Goal: Information Seeking & Learning: Understand process/instructions

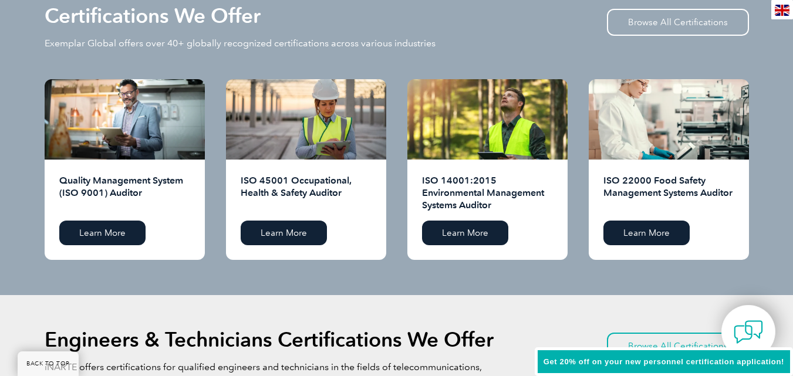
scroll to position [1174, 0]
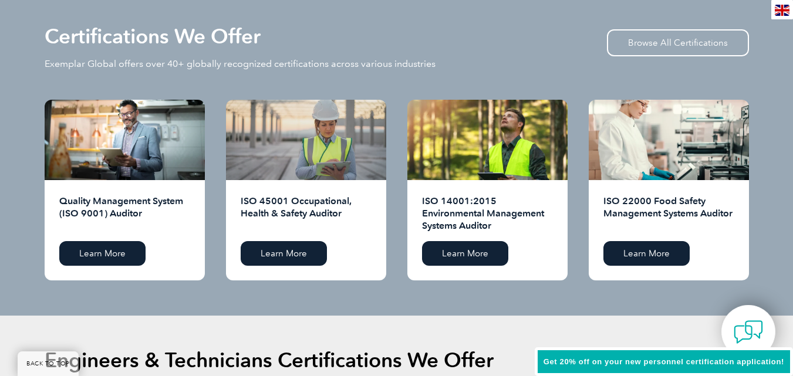
click at [329, 156] on div at bounding box center [306, 140] width 160 height 80
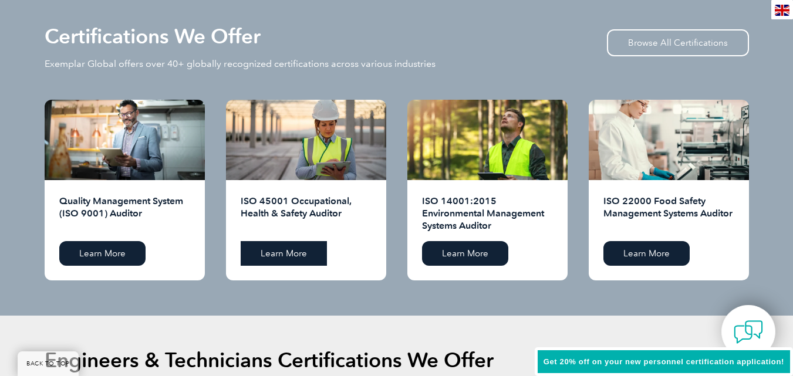
click at [273, 255] on link "Learn More" at bounding box center [284, 253] width 86 height 25
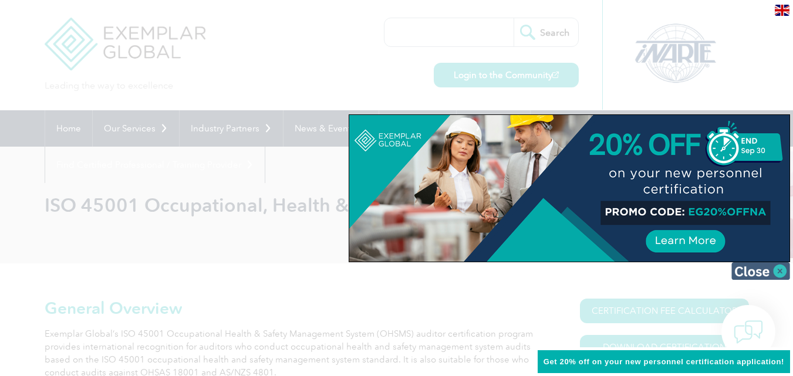
click at [773, 272] on img at bounding box center [761, 271] width 59 height 18
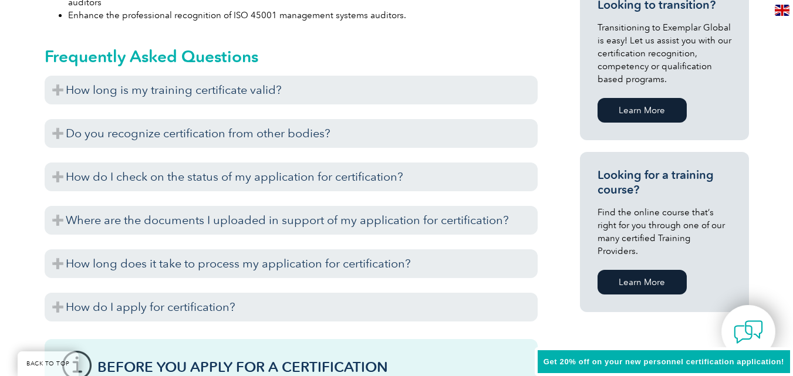
scroll to position [763, 0]
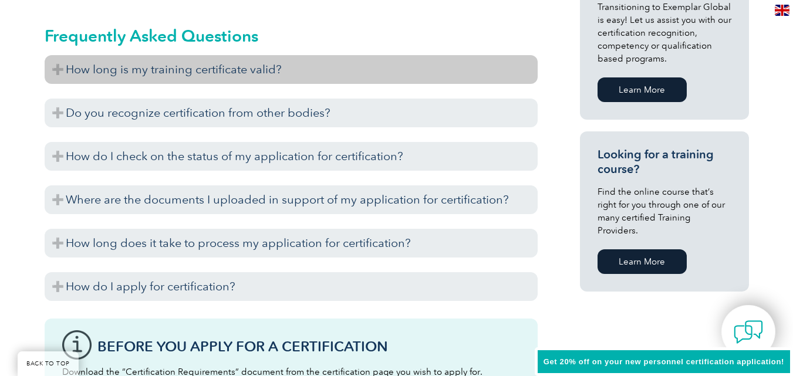
click at [236, 73] on h3 "How long is my training certificate valid?" at bounding box center [291, 69] width 493 height 29
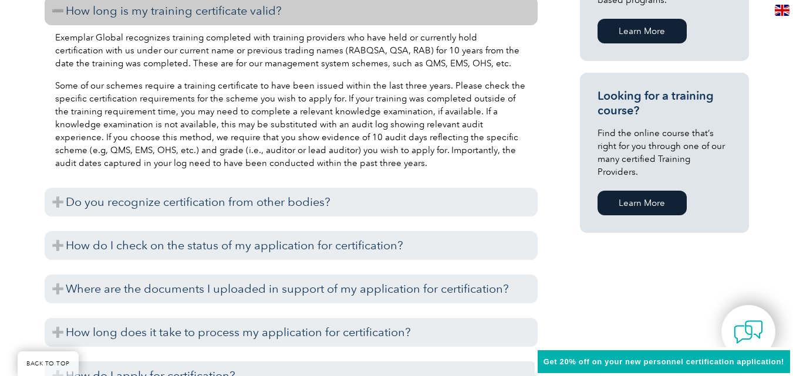
scroll to position [881, 0]
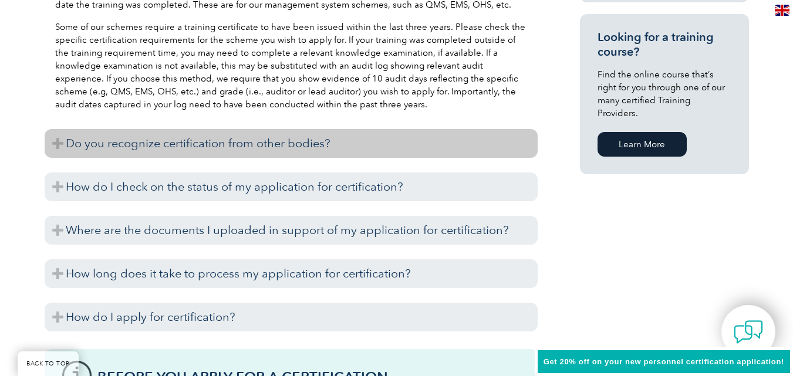
click at [267, 145] on h3 "Do you recognize certification from other bodies?" at bounding box center [291, 143] width 493 height 29
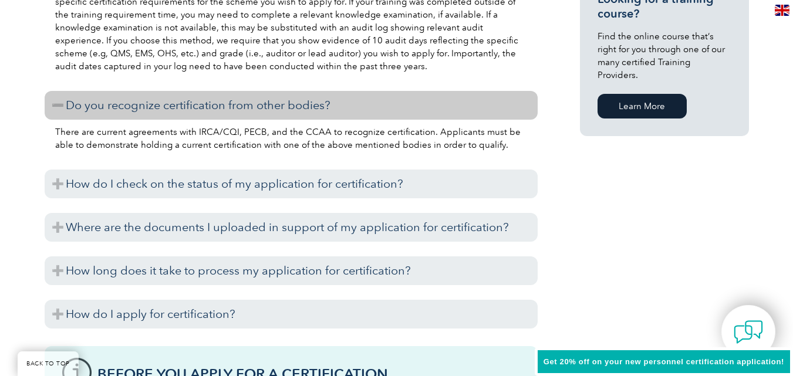
scroll to position [939, 0]
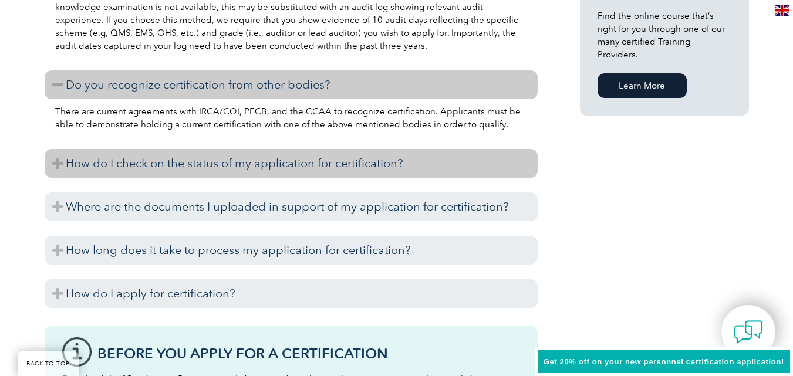
click at [346, 167] on h3 "How do I check on the status of my application for certification?" at bounding box center [291, 163] width 493 height 29
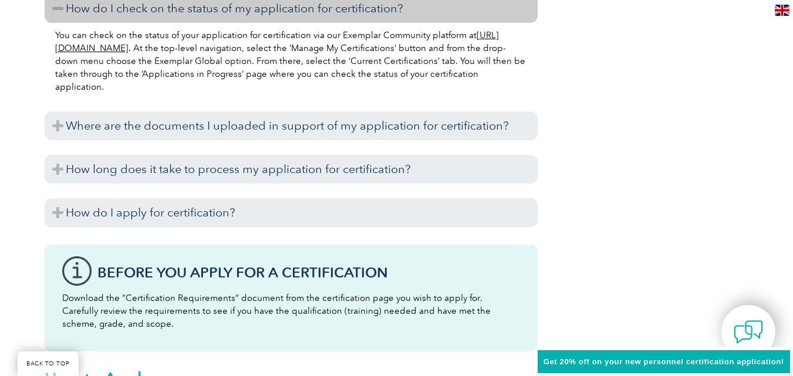
scroll to position [1116, 0]
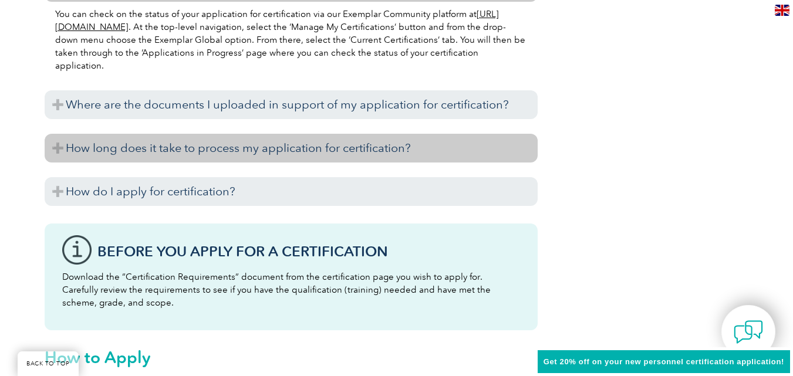
click at [335, 147] on h3 "How long does it take to process my application for certification?" at bounding box center [291, 148] width 493 height 29
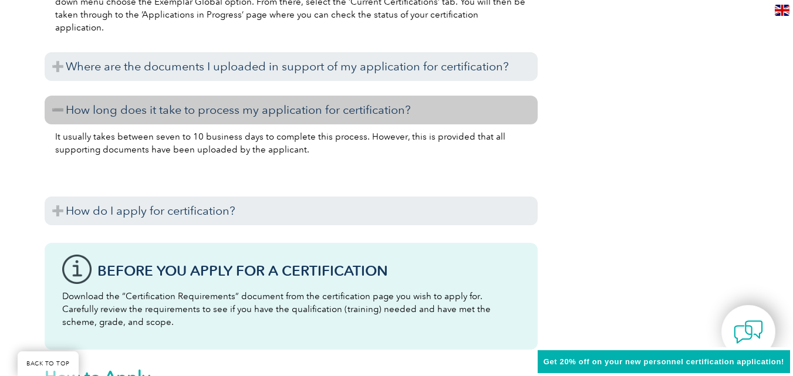
scroll to position [1174, 0]
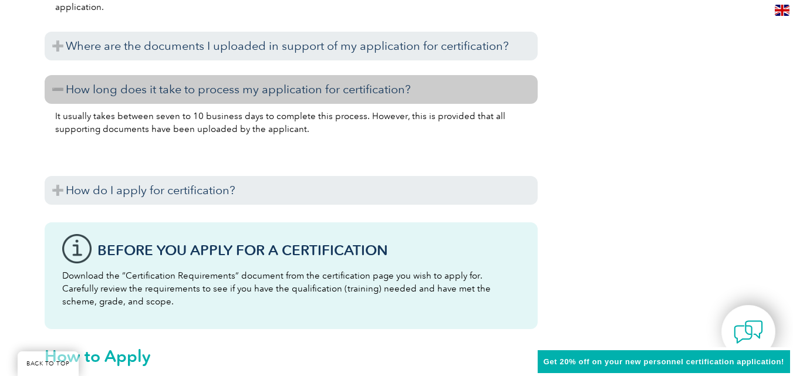
click at [321, 197] on h3 "How do I apply for certification?" at bounding box center [291, 190] width 493 height 29
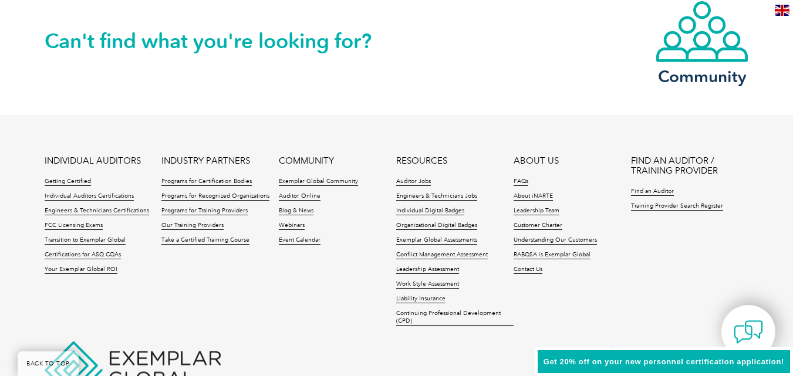
scroll to position [2642, 0]
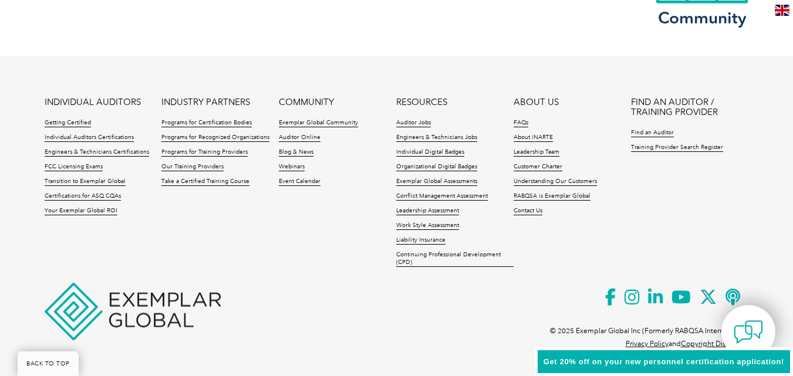
click at [312, 237] on ul "INDIVIDUAL AUDITORS Getting Certified Individual Auditors Certifications Engine…" at bounding box center [397, 185] width 705 height 176
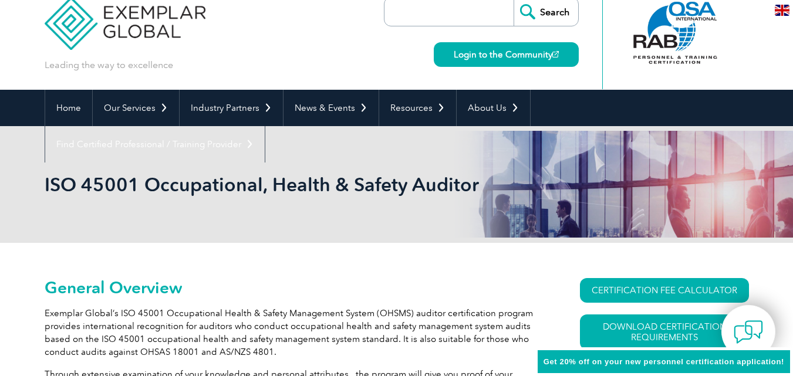
scroll to position [0, 0]
